Goal: Task Accomplishment & Management: Use online tool/utility

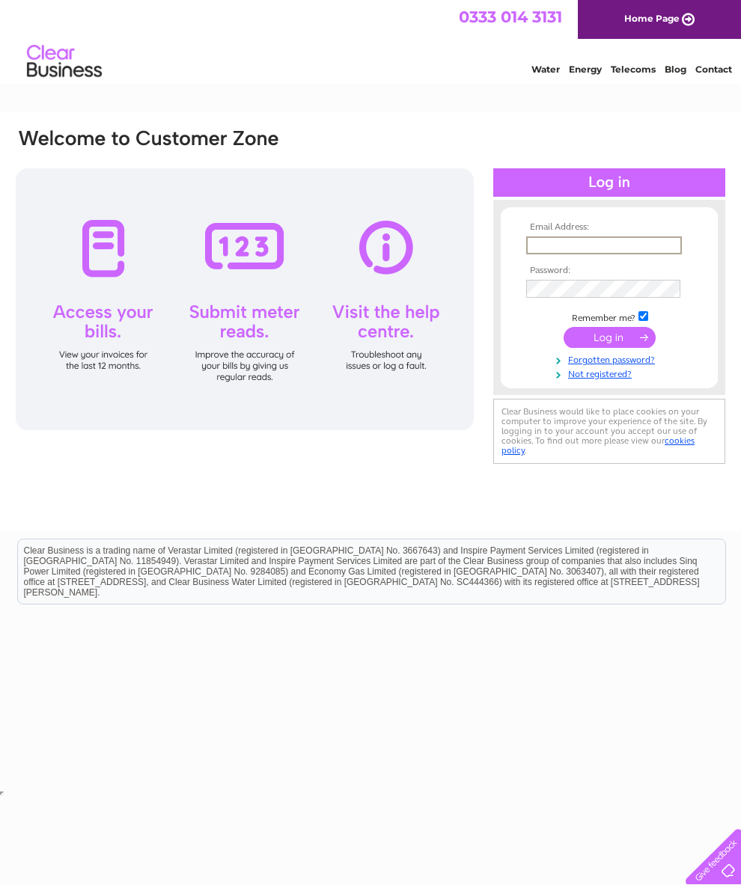
type input "julieann.barrow@gmail.com"
click at [609, 343] on input "submit" at bounding box center [609, 335] width 92 height 21
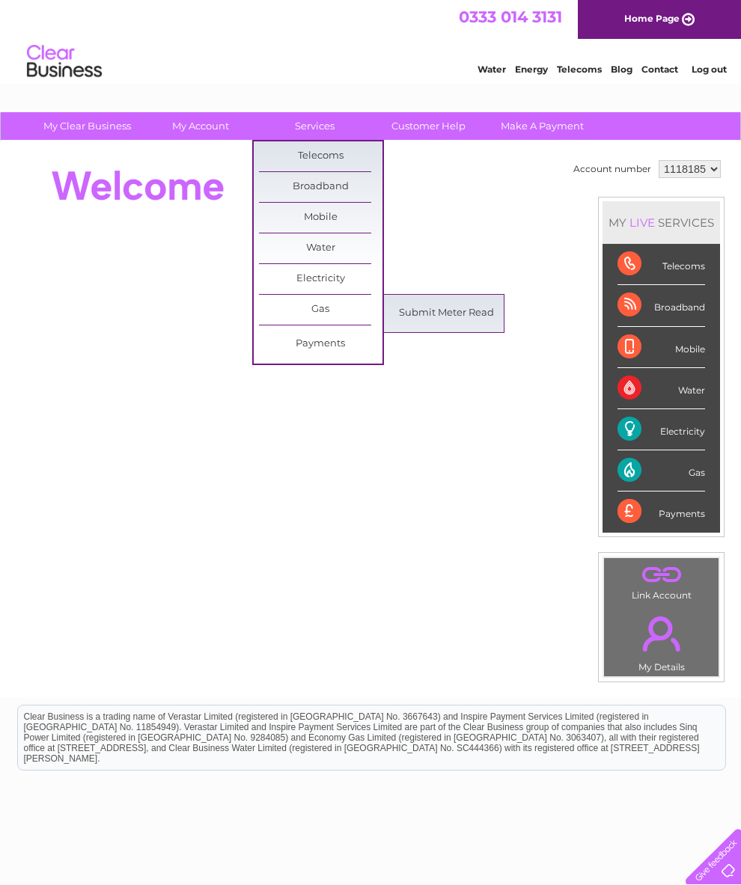
click at [453, 314] on link "Submit Meter Read" at bounding box center [446, 313] width 123 height 30
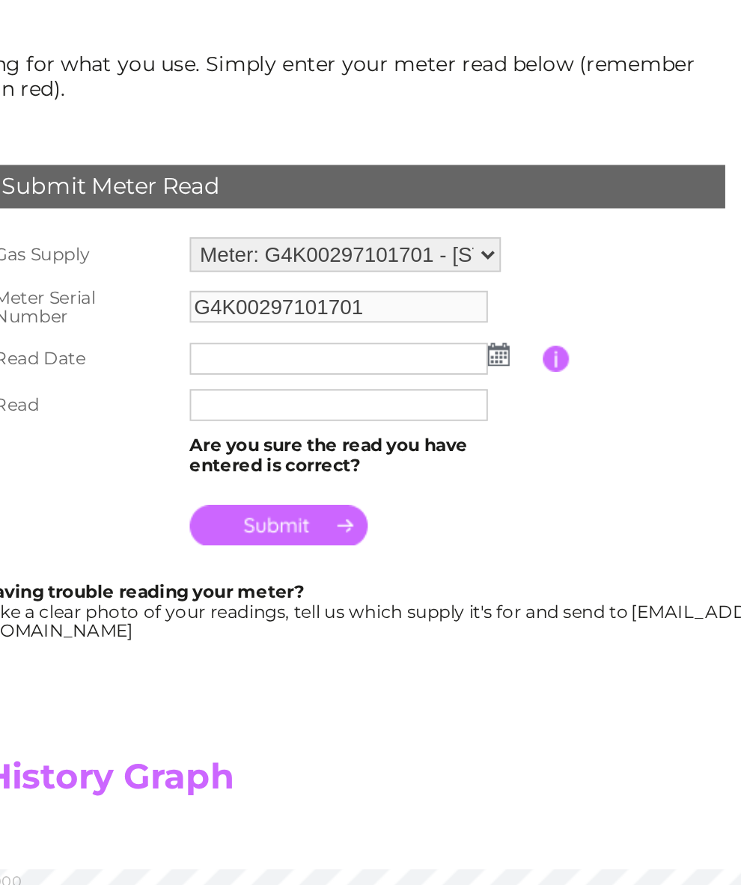
click at [419, 368] on img at bounding box center [424, 374] width 11 height 12
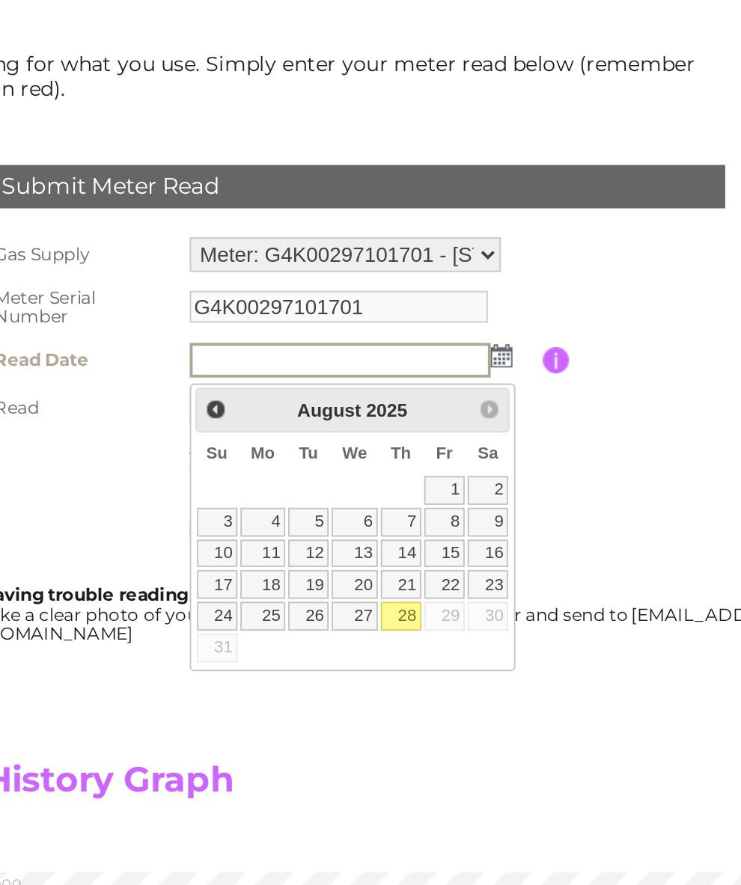
click at [364, 502] on link "28" at bounding box center [374, 509] width 21 height 15
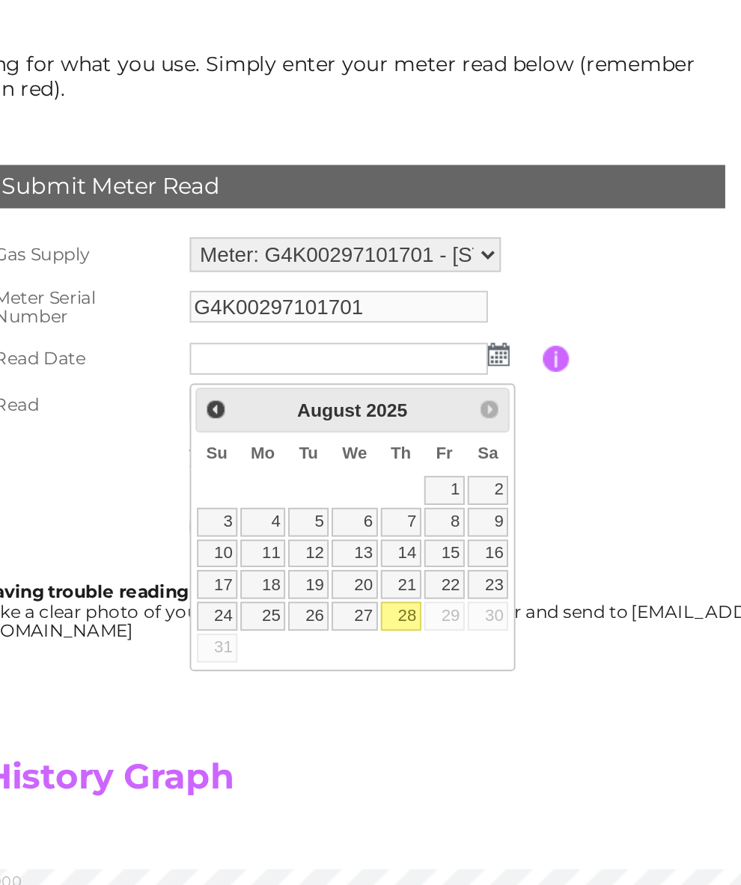
type input "2025/08/28"
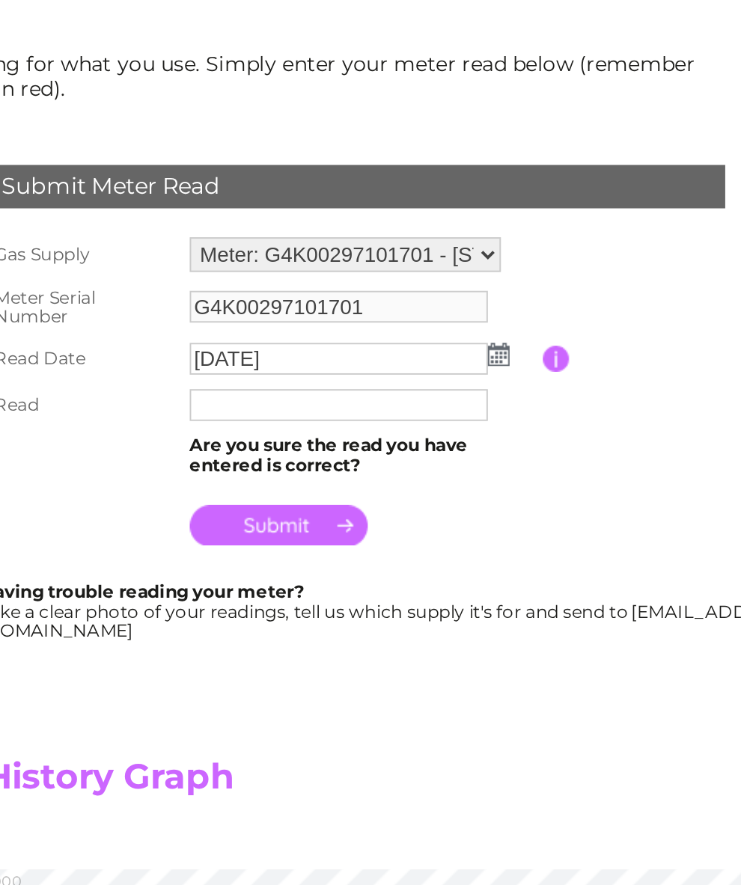
click at [265, 392] on input "text" at bounding box center [342, 400] width 154 height 16
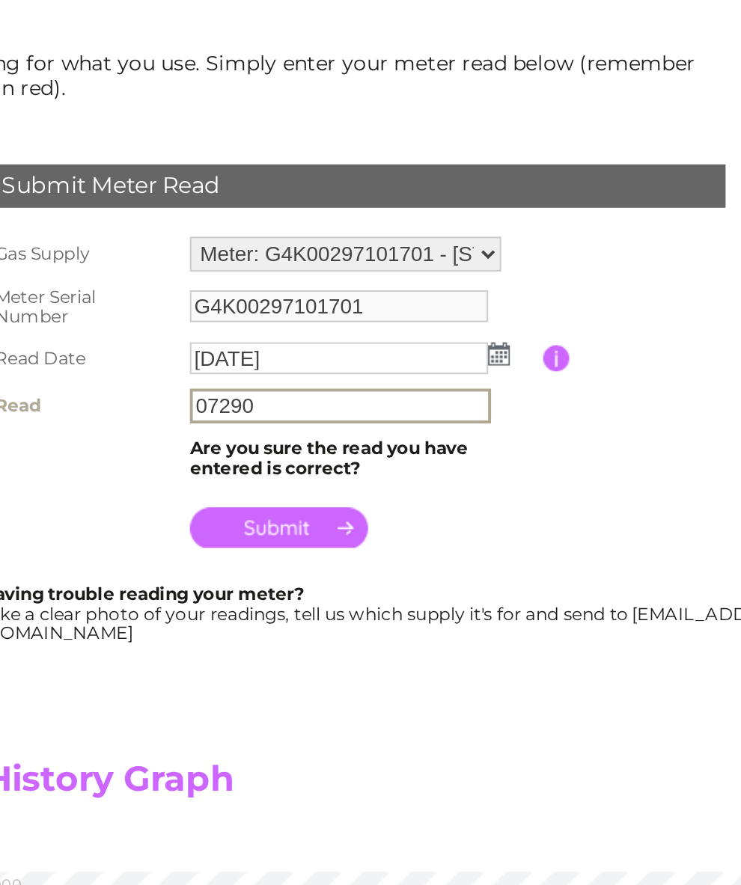
type input "07290"
click at [265, 453] on input "submit" at bounding box center [311, 463] width 92 height 21
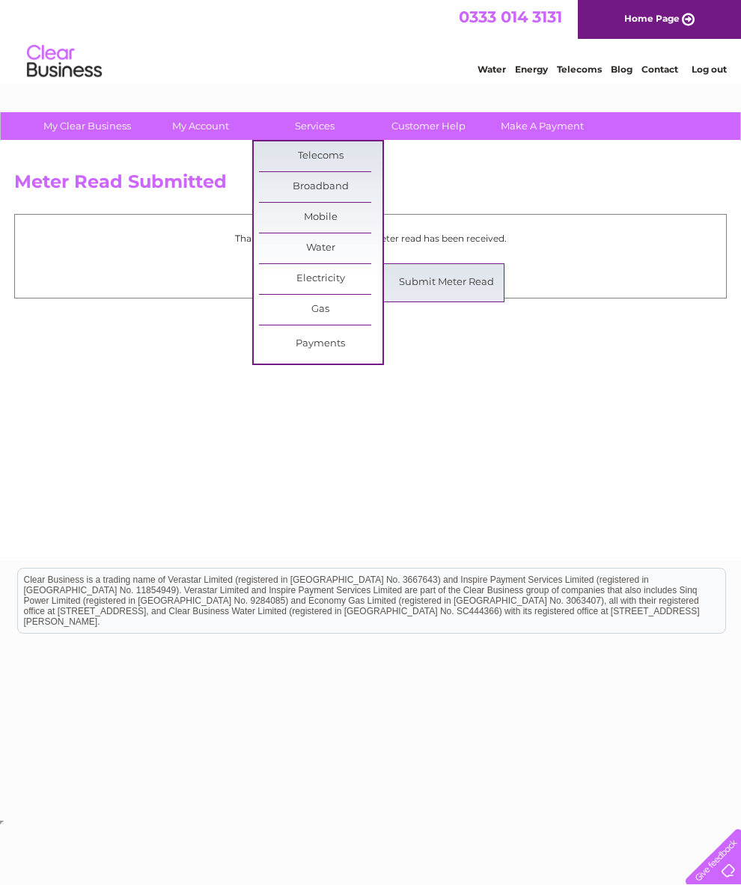
click at [440, 272] on link "Submit Meter Read" at bounding box center [446, 283] width 123 height 30
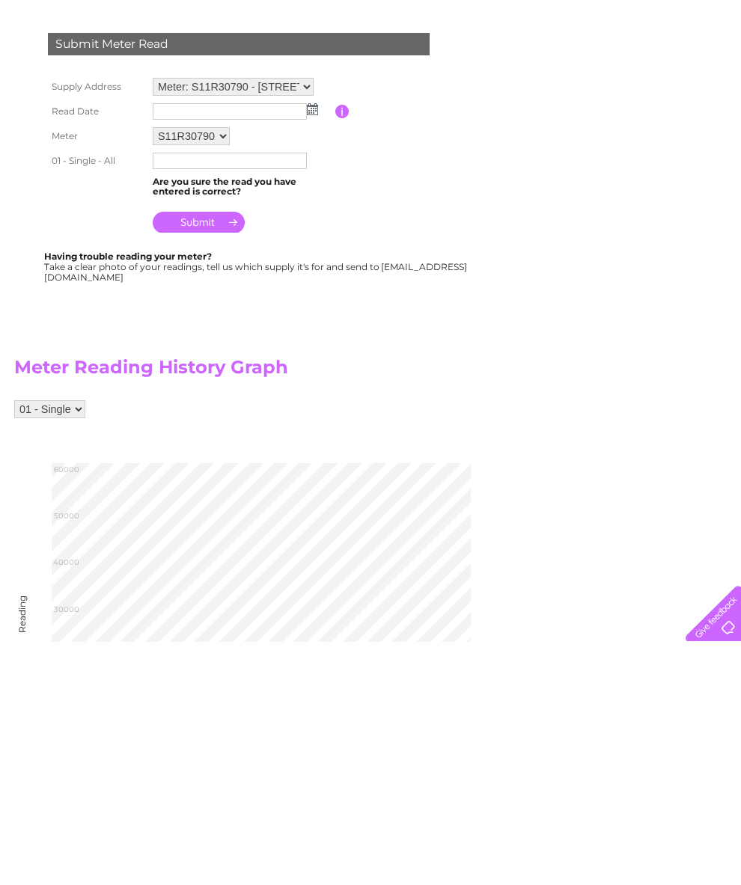
scroll to position [246, 0]
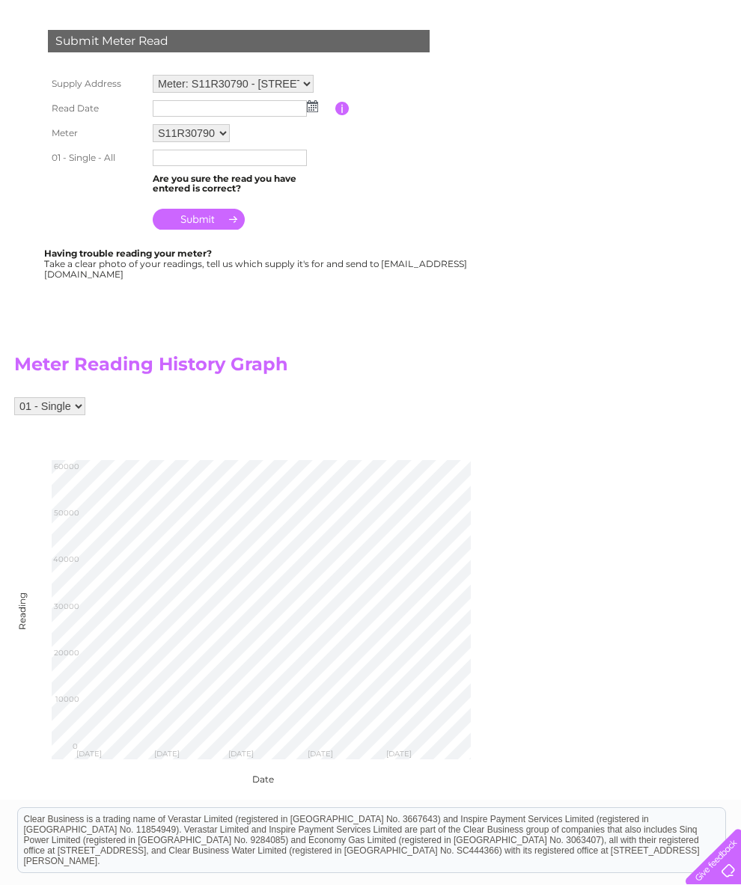
click at [310, 108] on img at bounding box center [312, 106] width 11 height 12
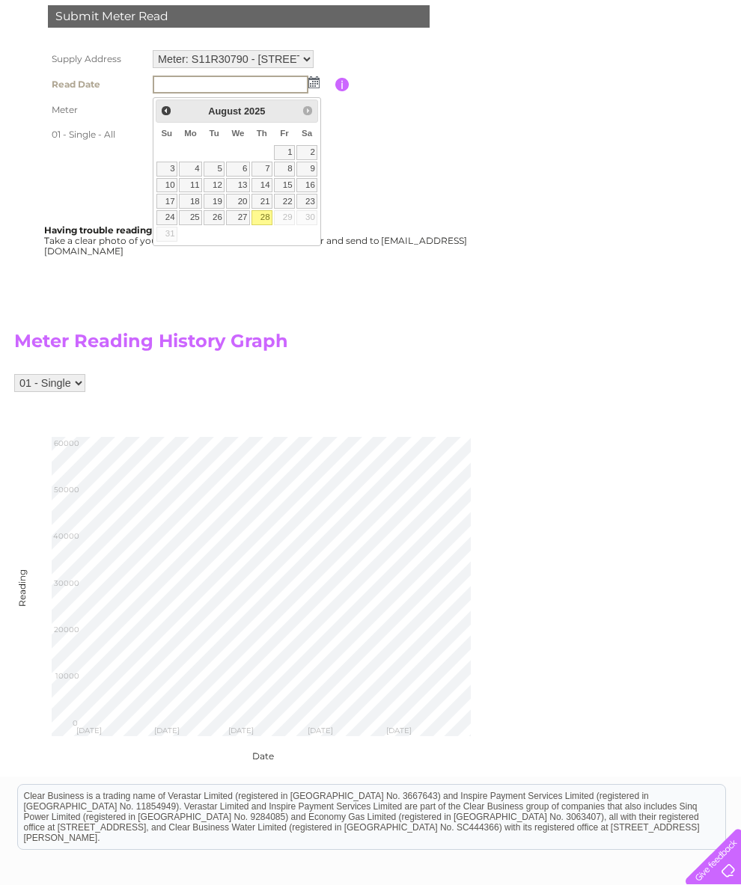
scroll to position [272, 0]
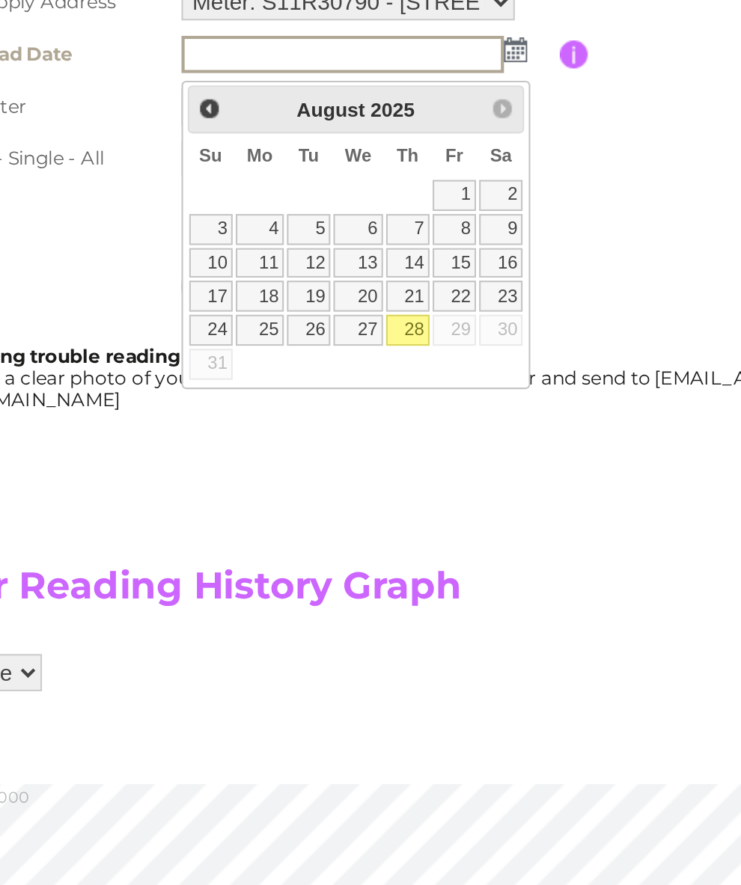
click at [251, 209] on link "28" at bounding box center [261, 216] width 21 height 15
type input "2025/08/28"
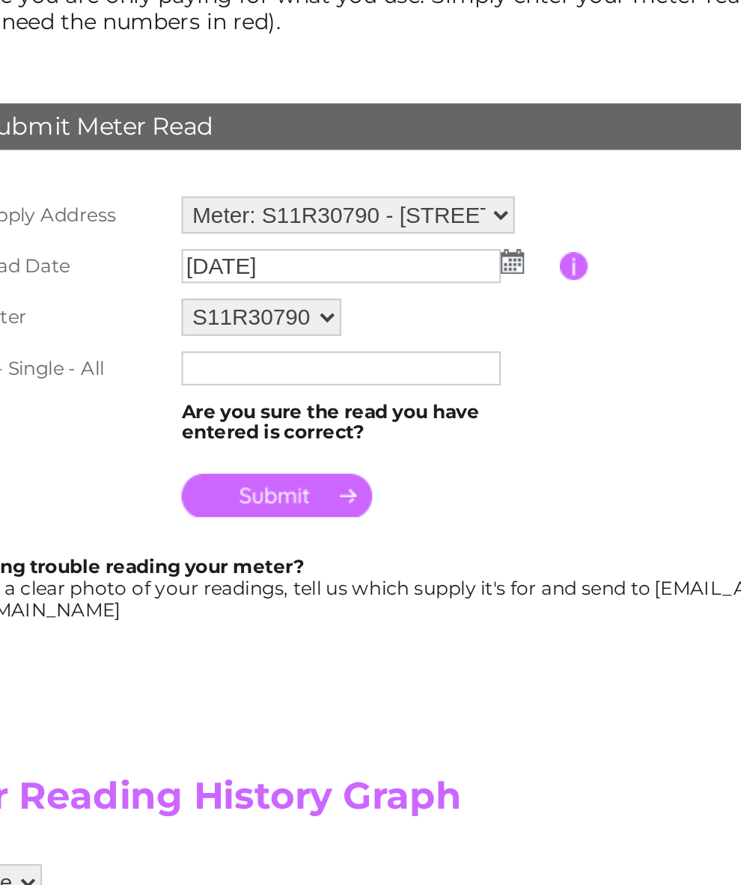
scroll to position [221, 0]
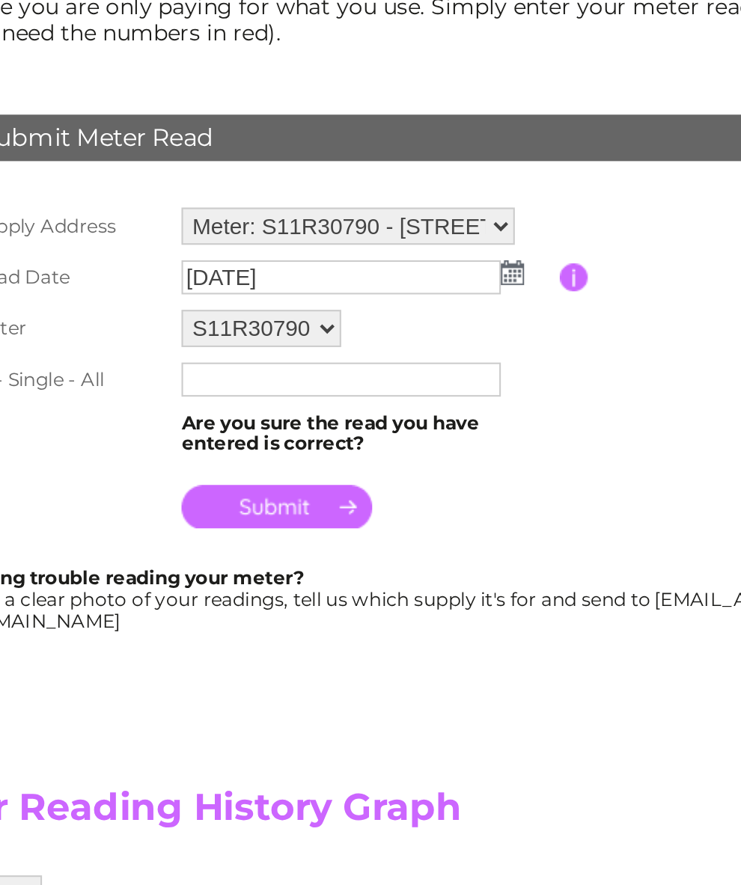
click at [153, 188] on input "text" at bounding box center [230, 183] width 154 height 16
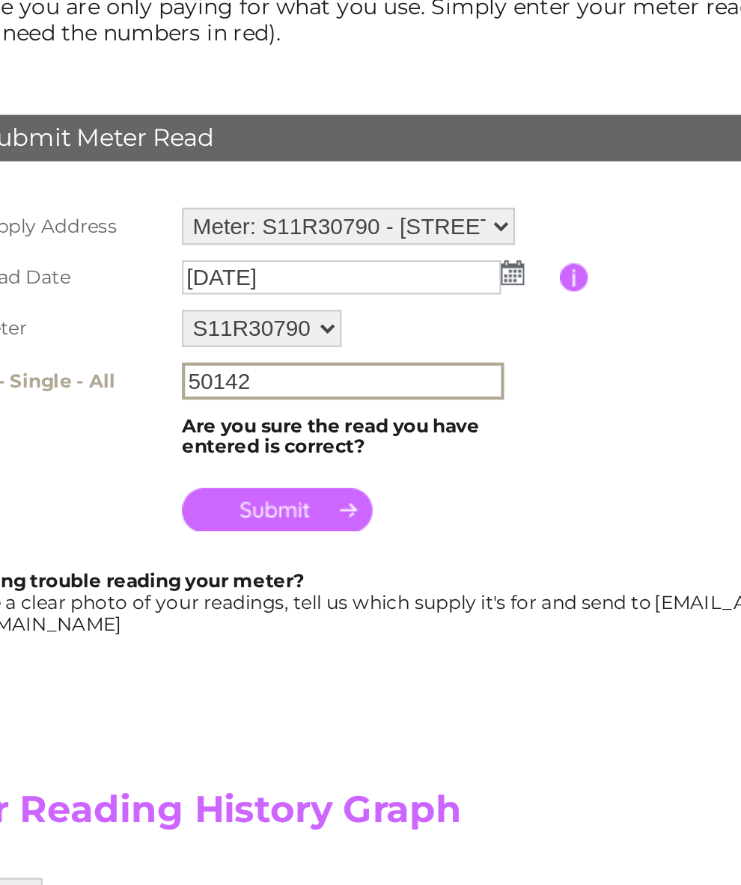
type input "50142"
click at [153, 253] on input "submit" at bounding box center [199, 246] width 92 height 21
